Goal: Transaction & Acquisition: Purchase product/service

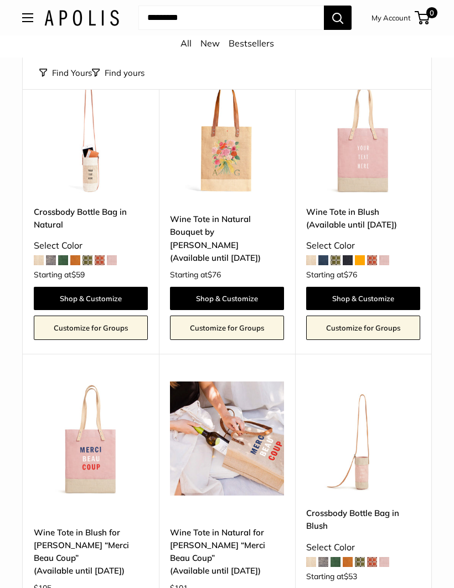
scroll to position [387, 0]
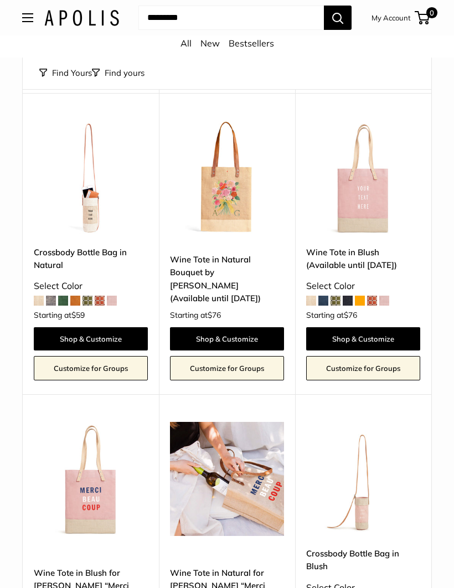
click at [368, 253] on link "Wine Tote in Blush (Available until Aug 10)" at bounding box center [363, 259] width 114 height 26
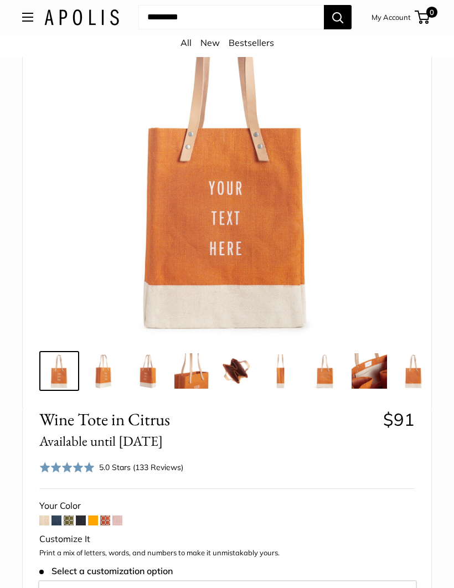
scroll to position [135, 0]
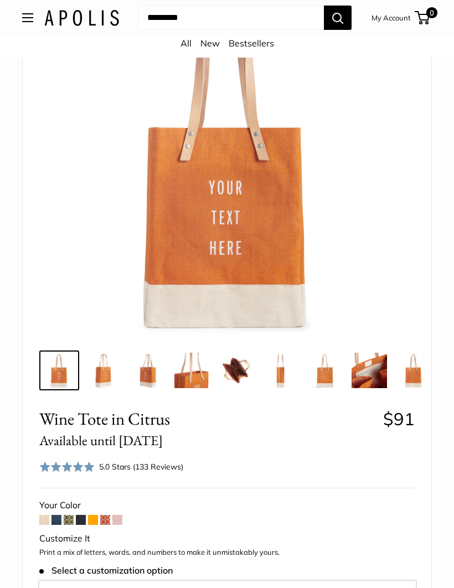
click at [59, 518] on span at bounding box center [57, 520] width 10 height 10
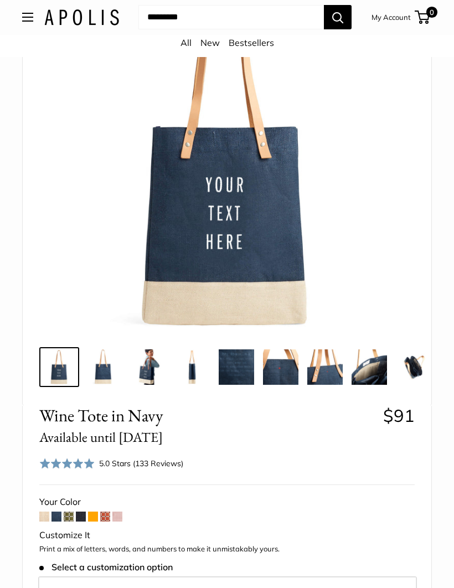
scroll to position [138, 0]
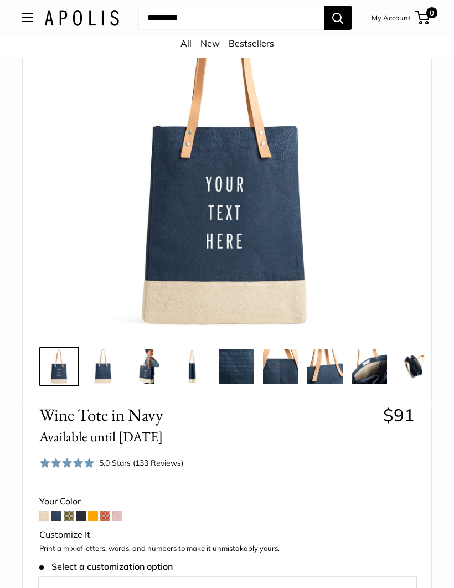
click at [85, 515] on span at bounding box center [81, 516] width 10 height 10
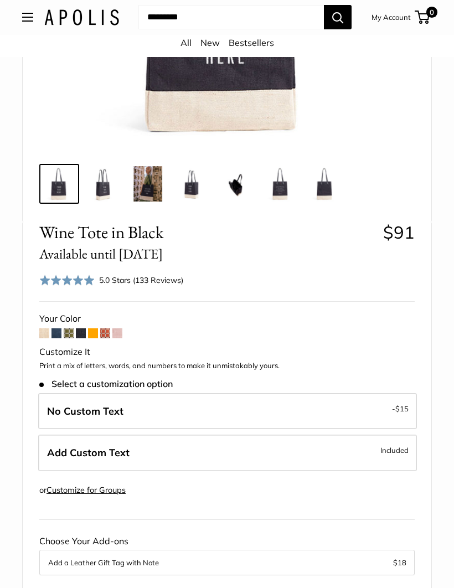
scroll to position [321, 0]
click at [400, 449] on span "Included" at bounding box center [395, 450] width 28 height 13
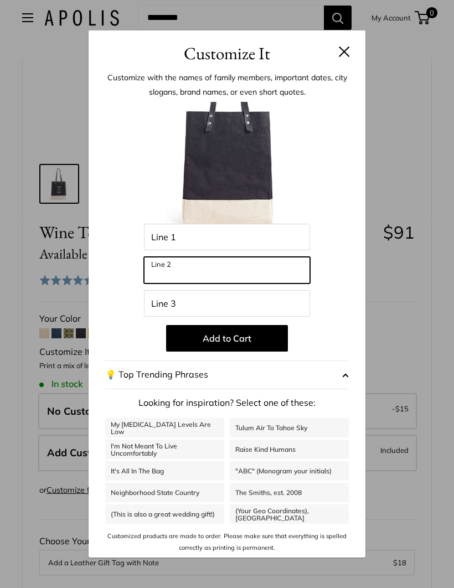
click at [197, 284] on input "Line 2" at bounding box center [227, 270] width 166 height 27
type input "*"
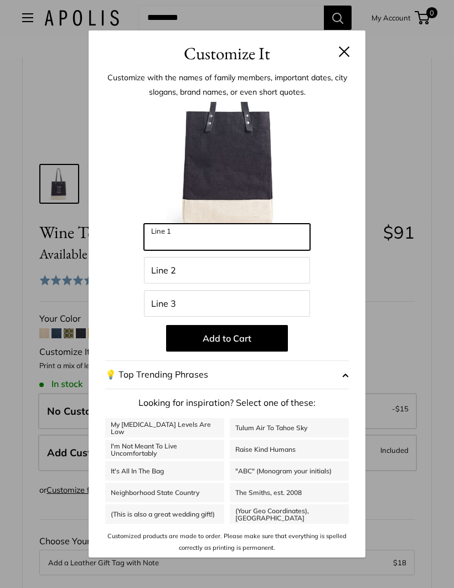
click at [209, 250] on input "Line 1" at bounding box center [227, 237] width 166 height 27
type input "*******"
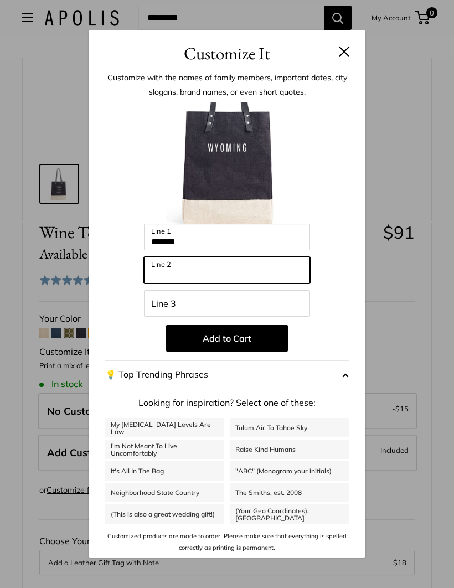
click at [224, 284] on input "Line 2" at bounding box center [227, 270] width 166 height 27
type input "***"
click at [251, 352] on button "Add to Cart" at bounding box center [227, 338] width 122 height 27
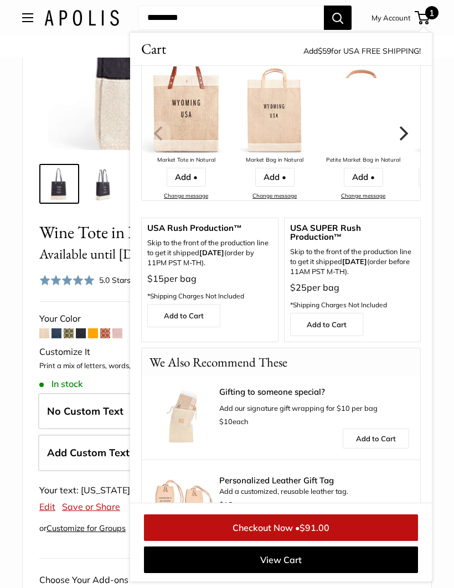
scroll to position [48, 0]
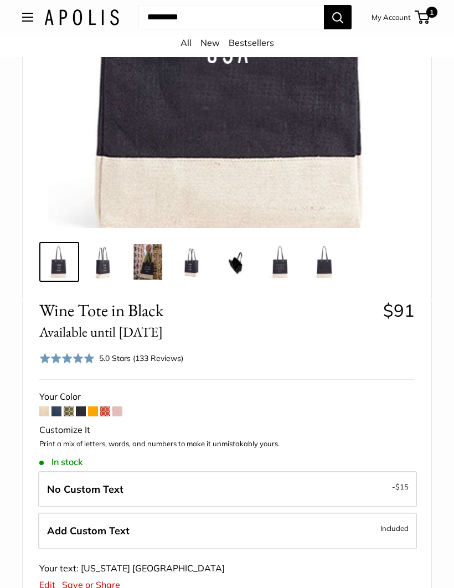
scroll to position [243, 0]
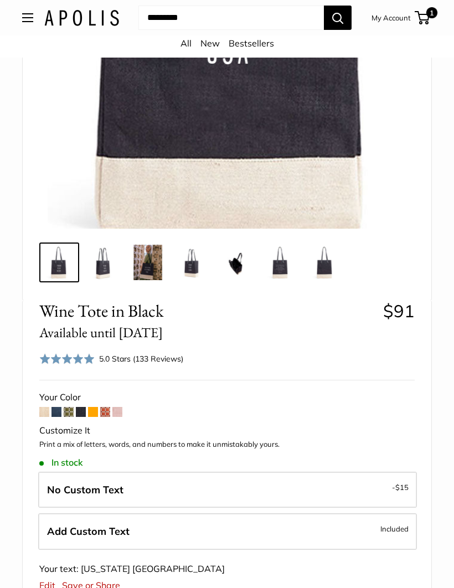
click at [109, 261] on img at bounding box center [103, 262] width 35 height 35
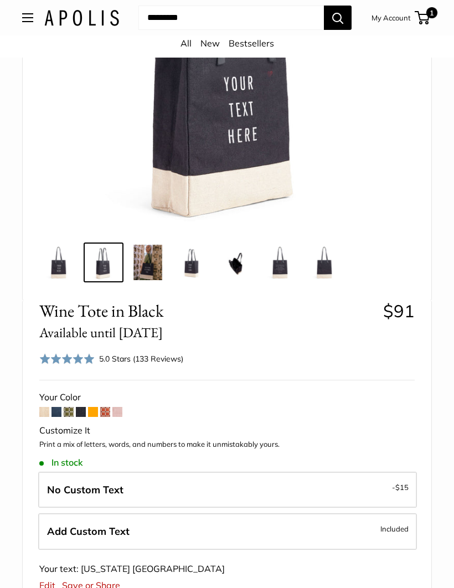
click at [245, 263] on img at bounding box center [236, 262] width 35 height 35
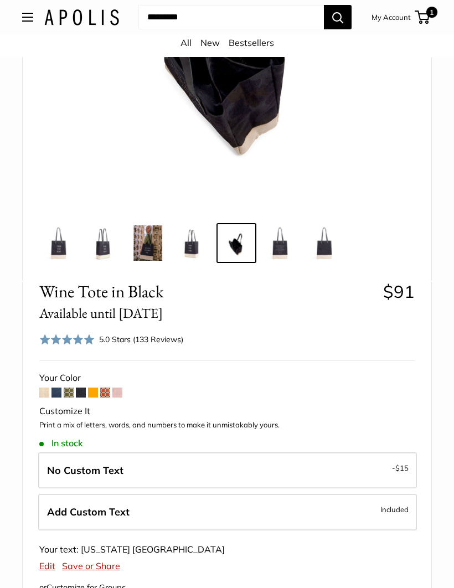
scroll to position [262, 0]
click at [46, 389] on span at bounding box center [44, 393] width 10 height 10
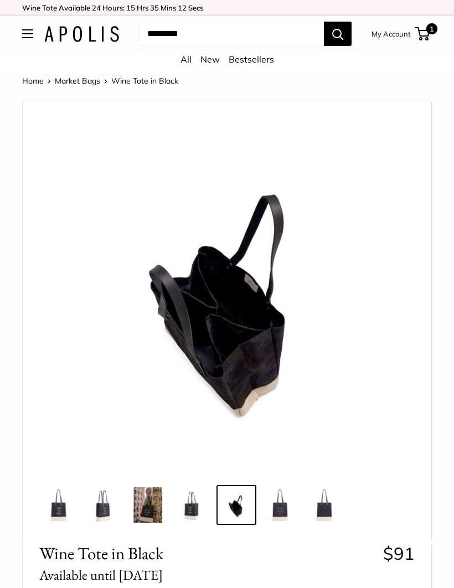
scroll to position [301, 0]
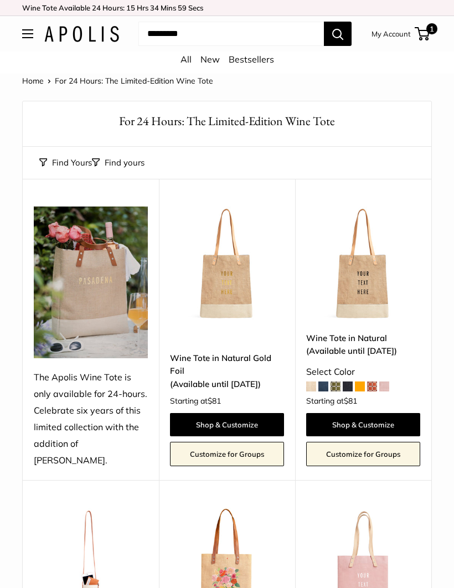
click at [238, 266] on img at bounding box center [227, 264] width 114 height 114
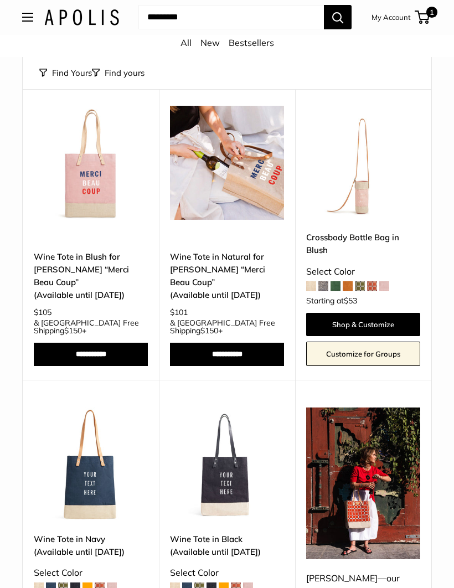
scroll to position [704, 0]
click at [253, 351] on input "**********" at bounding box center [227, 354] width 114 height 23
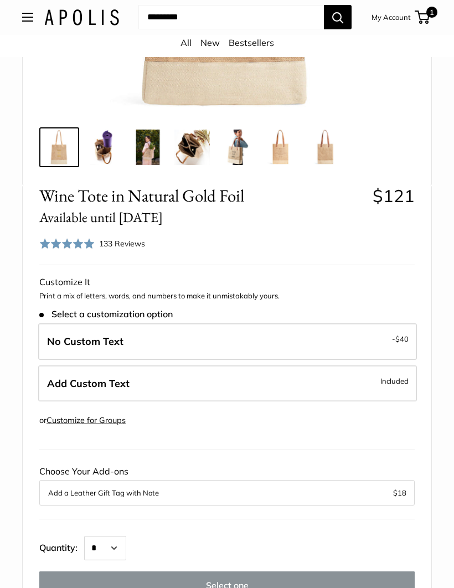
scroll to position [358, 0]
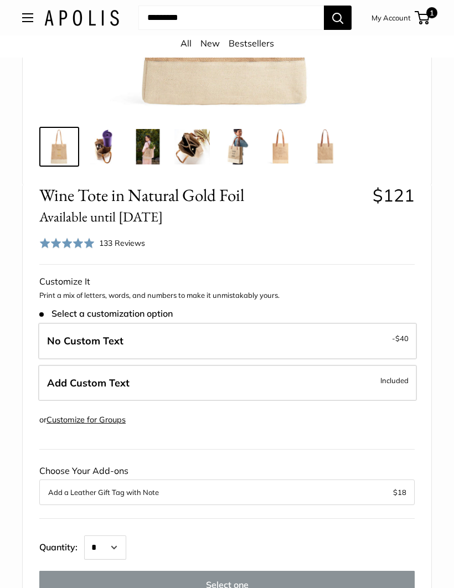
click at [256, 377] on label "Add Custom Text Included" at bounding box center [227, 383] width 379 height 37
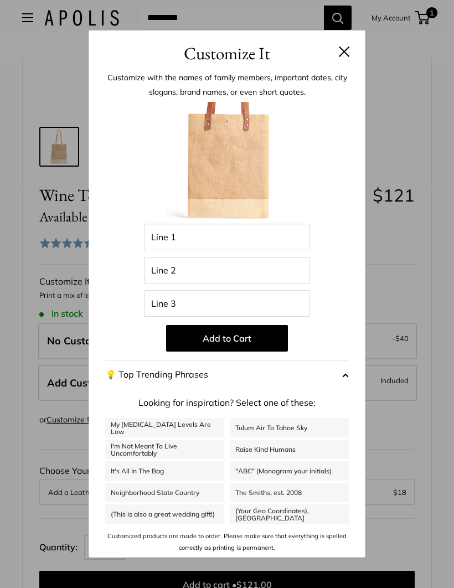
click at [341, 57] on button at bounding box center [344, 51] width 11 height 11
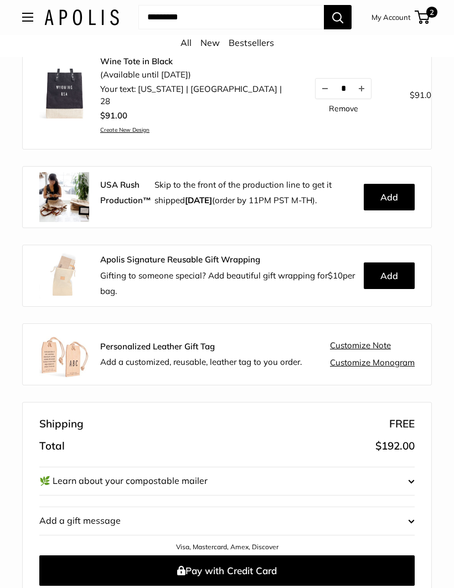
scroll to position [260, 0]
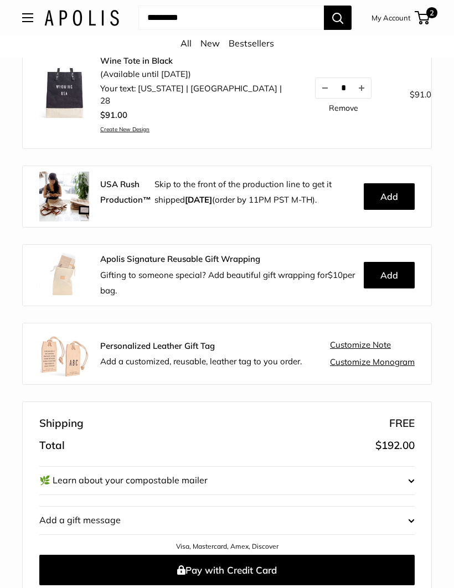
click at [401, 194] on button "Add" at bounding box center [389, 196] width 51 height 27
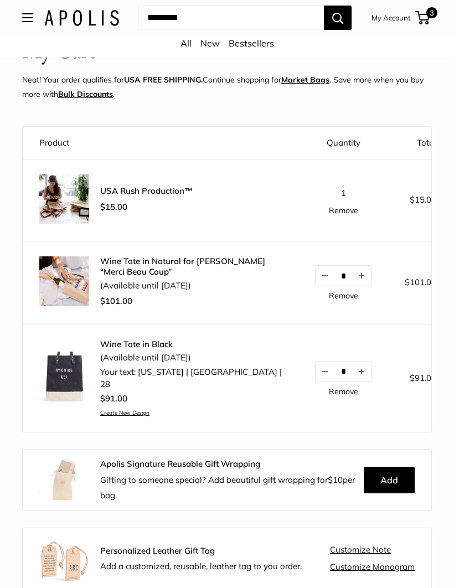
scroll to position [58, 0]
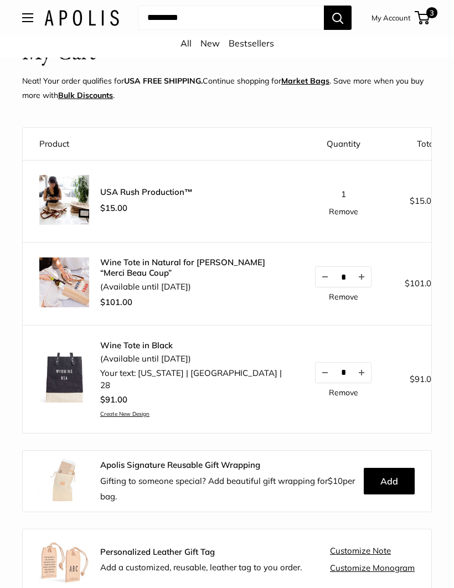
click at [164, 181] on div "USA Rush Production™ $15.00 1 Remove" at bounding box center [160, 201] width 243 height 53
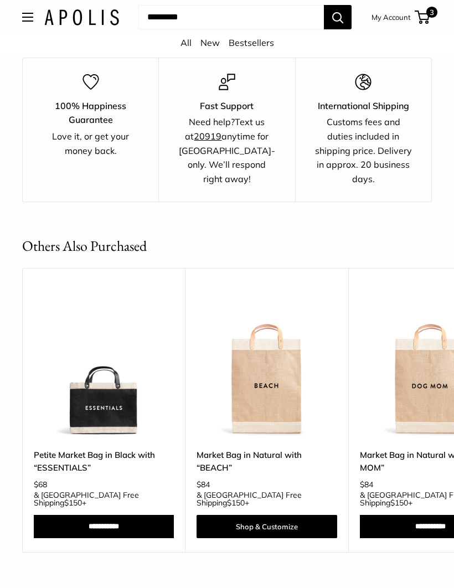
scroll to position [943, 0]
